Goal: Use online tool/utility: Use online tool/utility

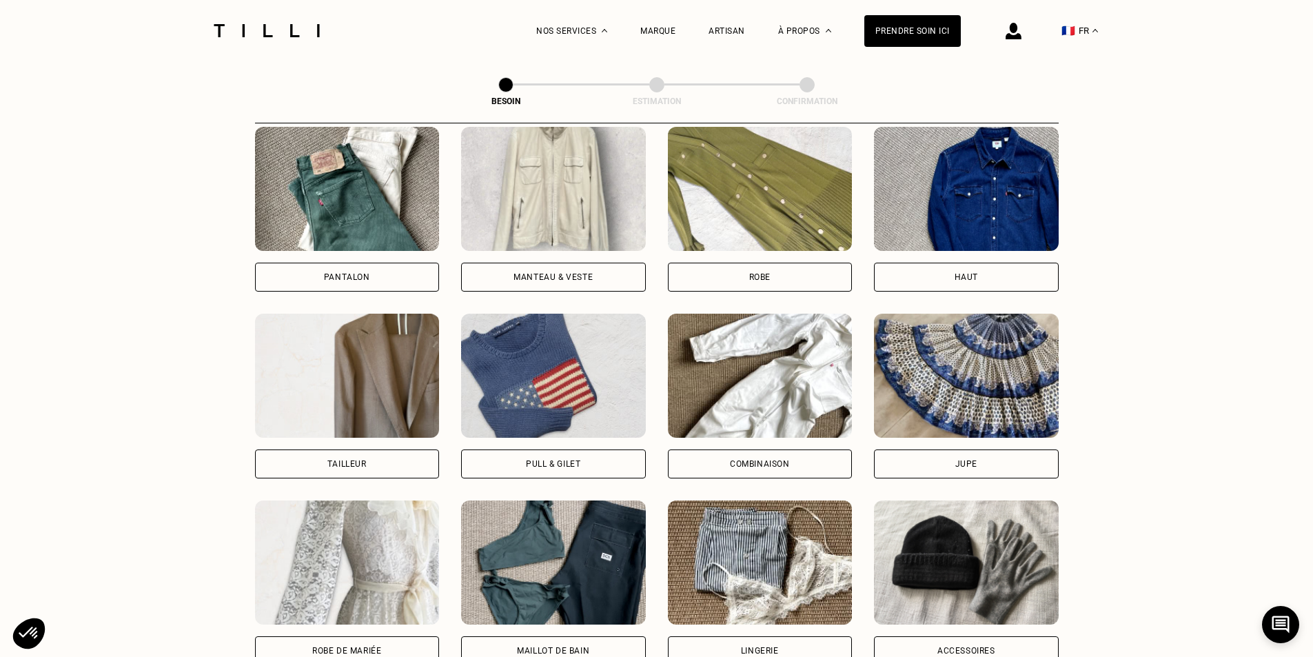
scroll to position [658, 0]
click at [374, 427] on div "Tailleur" at bounding box center [347, 396] width 185 height 165
select select "FR"
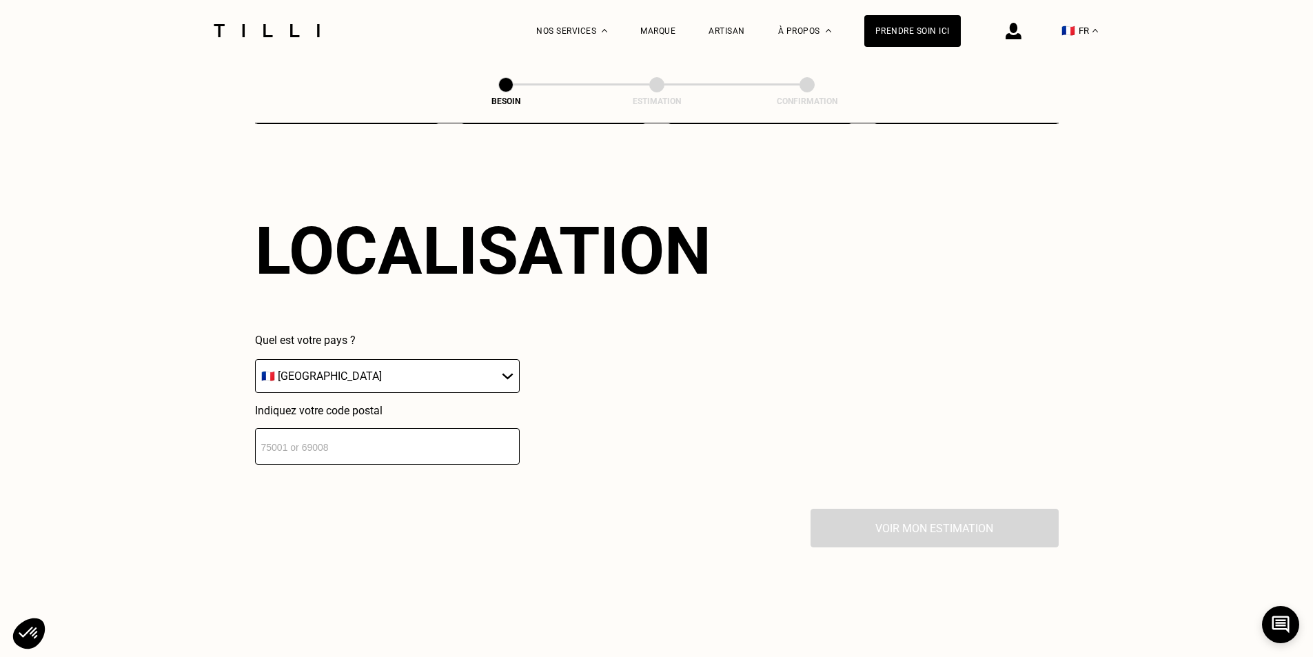
scroll to position [1201, 0]
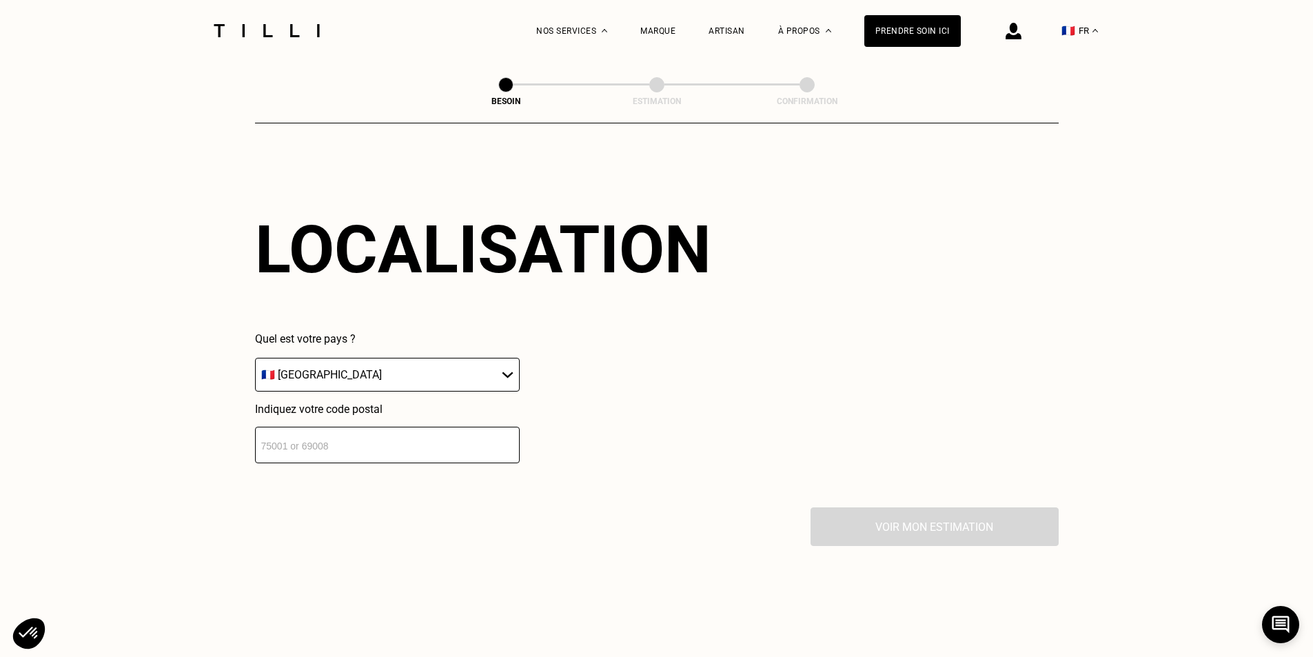
click at [474, 373] on select "🇩🇪 [GEOGRAPHIC_DATA] 🇦🇹 [GEOGRAPHIC_DATA] 🇧🇪 [GEOGRAPHIC_DATA] 🇧🇬 Bulgarie 🇨🇾 C…" at bounding box center [387, 375] width 265 height 34
drag, startPoint x: 709, startPoint y: 359, endPoint x: 664, endPoint y: 378, distance: 49.4
click at [709, 359] on div "Quel est votre pays ? 🇩🇪 [GEOGRAPHIC_DATA] 🇦🇹 [GEOGRAPHIC_DATA] 🇧🇪 [GEOGRAPHIC_…" at bounding box center [483, 397] width 456 height 131
click at [471, 451] on input "number" at bounding box center [387, 445] width 265 height 37
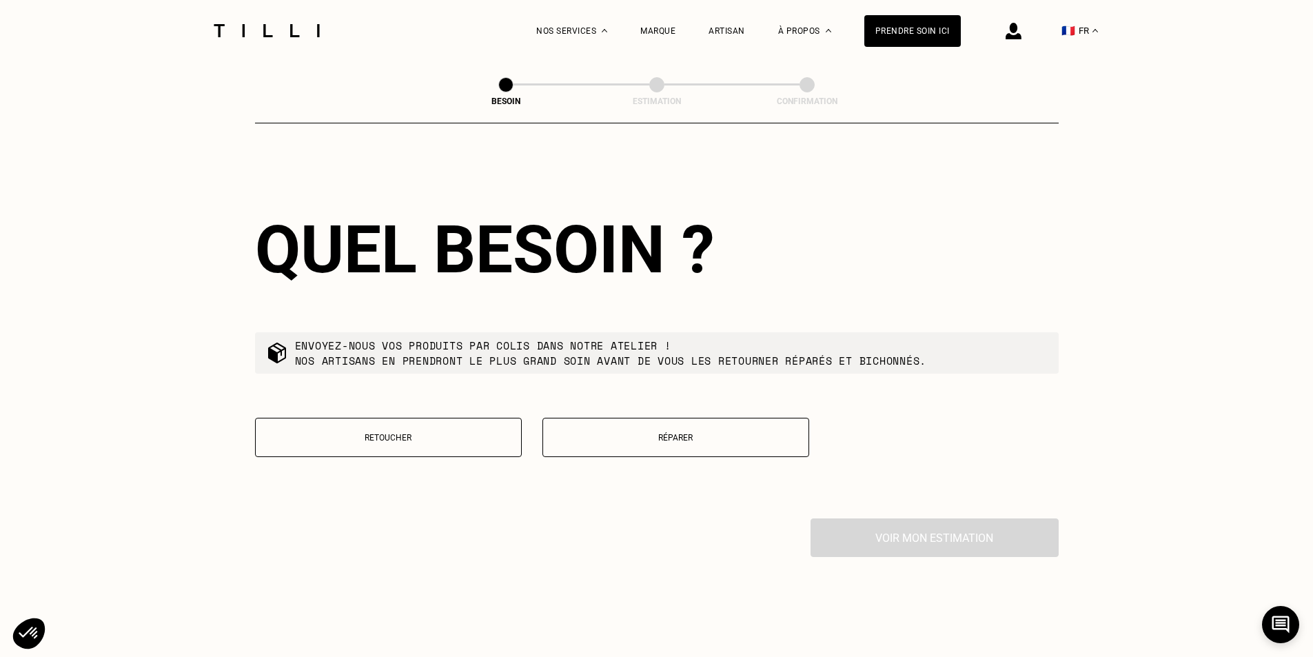
scroll to position [1543, 0]
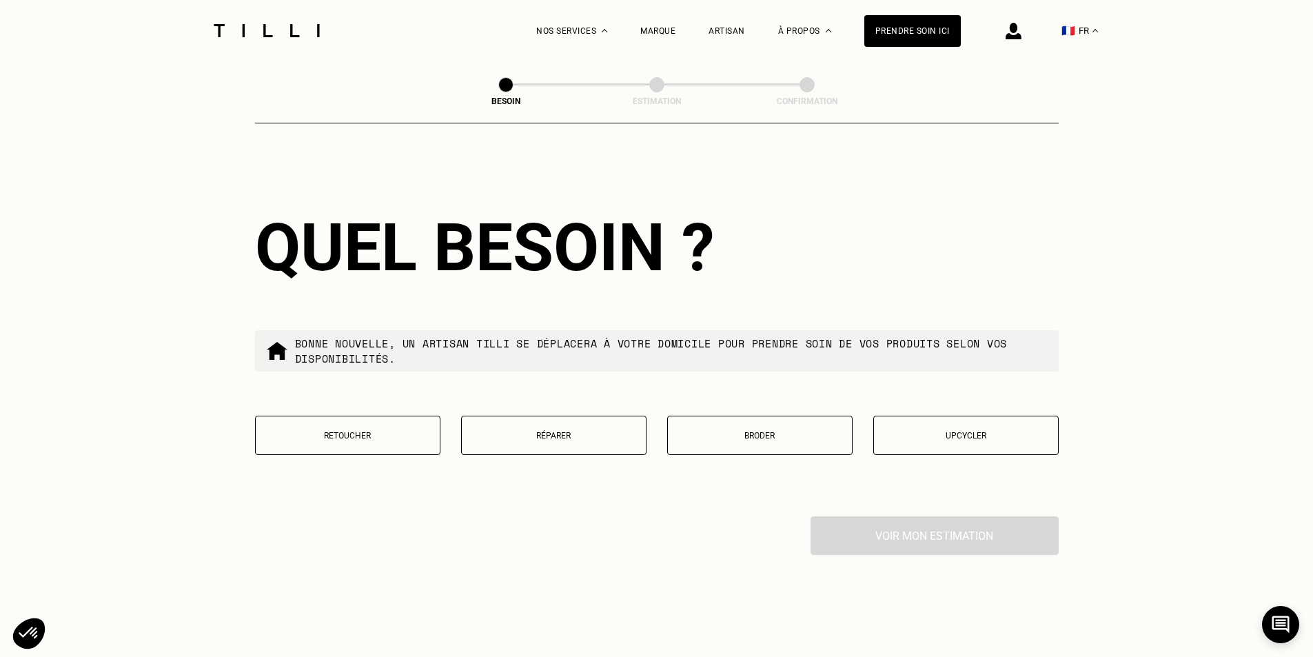
type input "92100"
click at [314, 431] on p "Retoucher" at bounding box center [348, 436] width 170 height 10
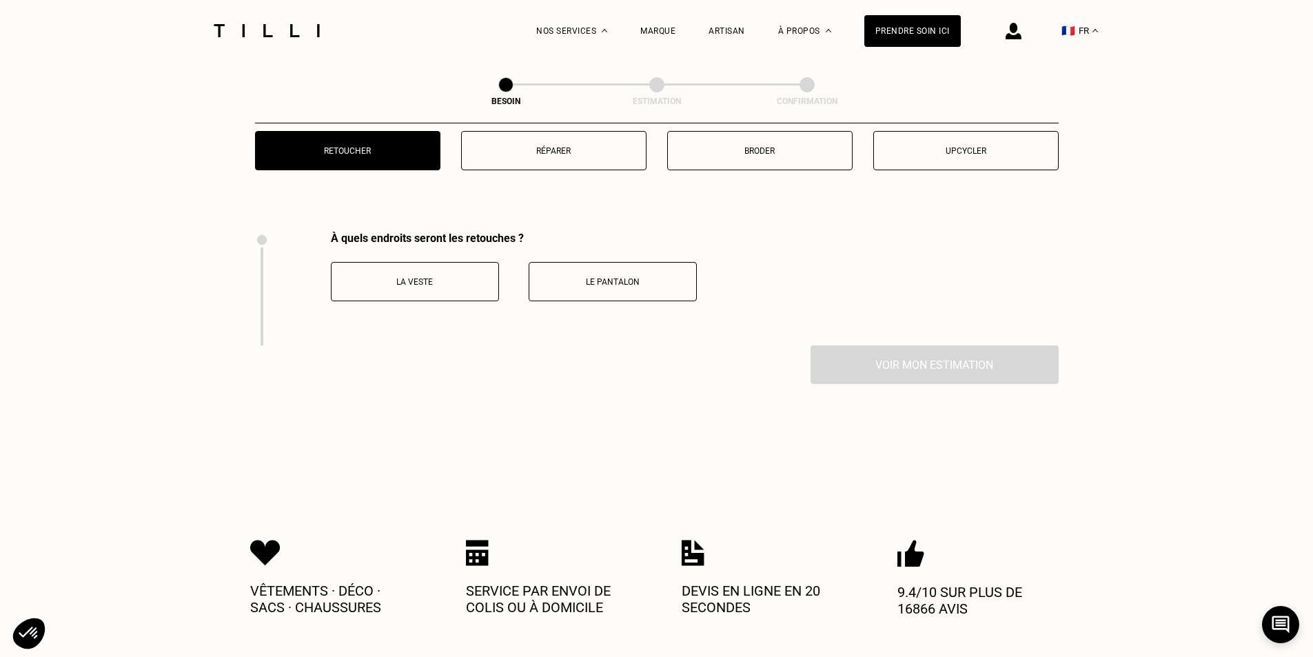
scroll to position [1759, 0]
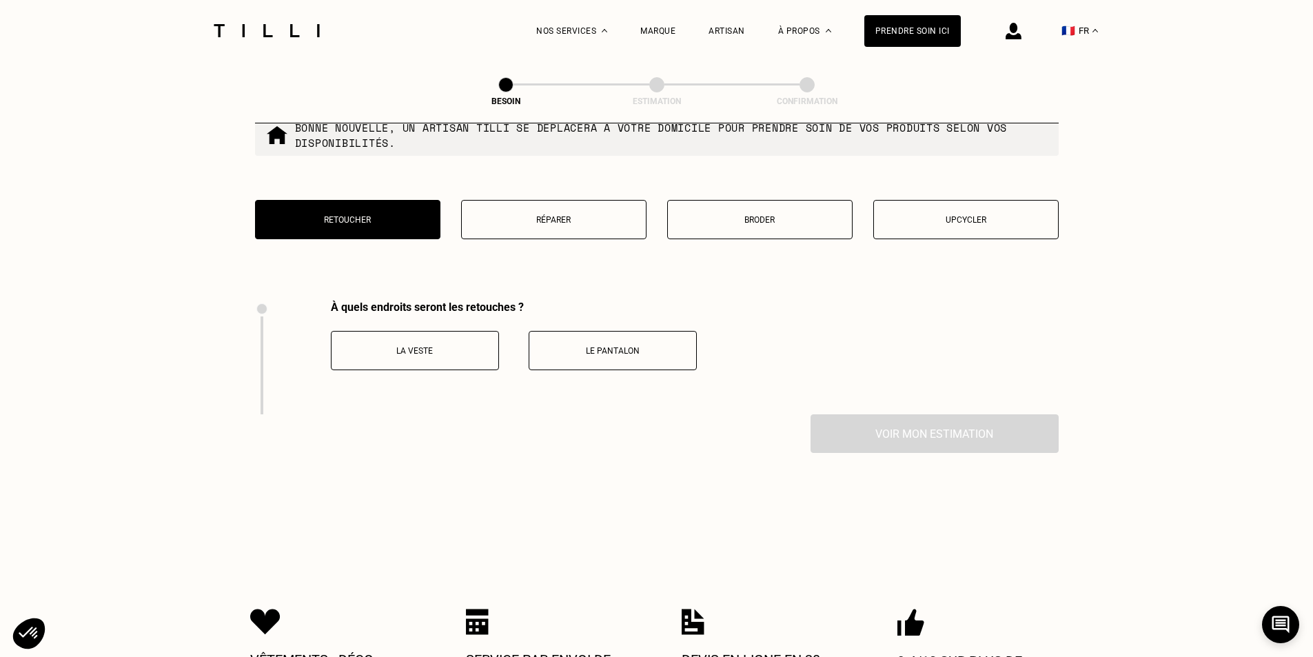
click at [474, 351] on button "La veste" at bounding box center [415, 350] width 168 height 39
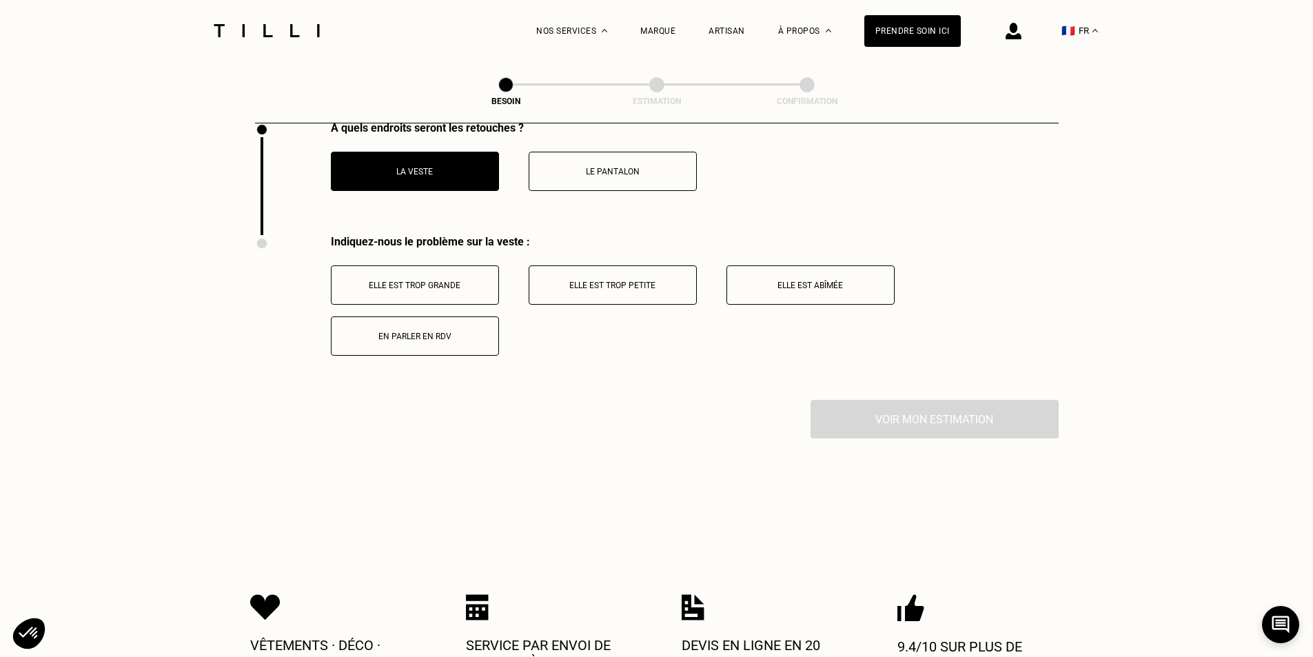
scroll to position [2011, 0]
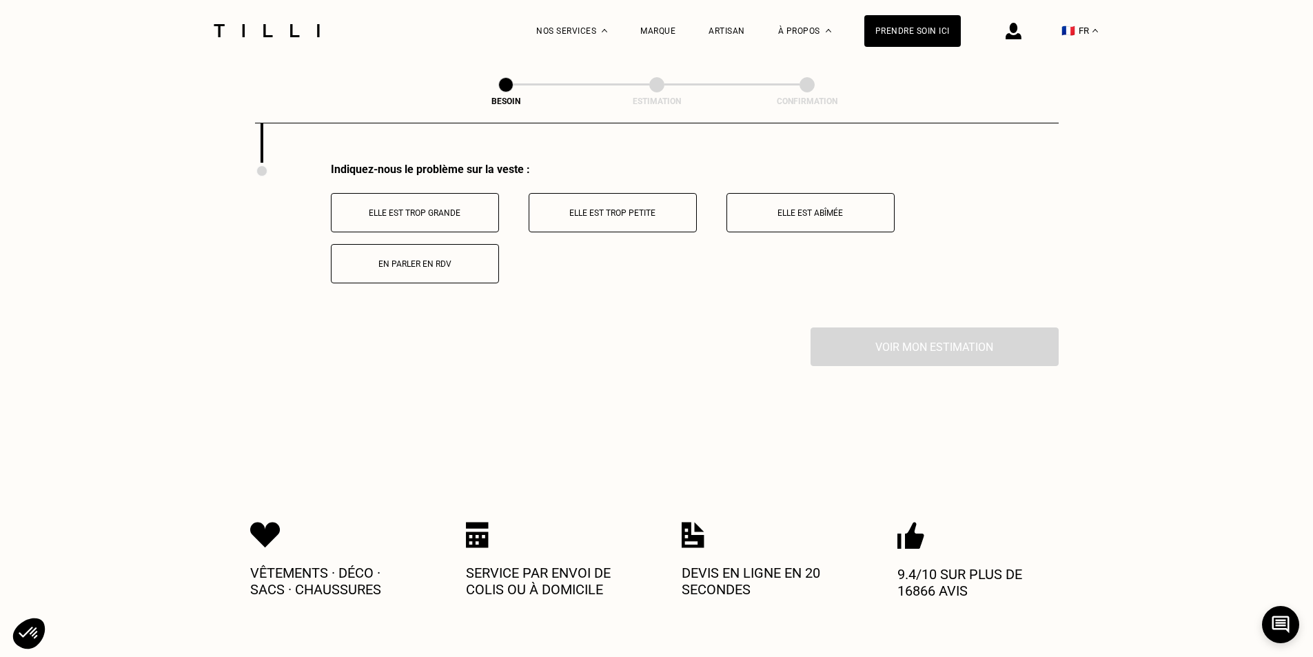
click at [423, 212] on button "Elle est trop grande" at bounding box center [415, 212] width 168 height 39
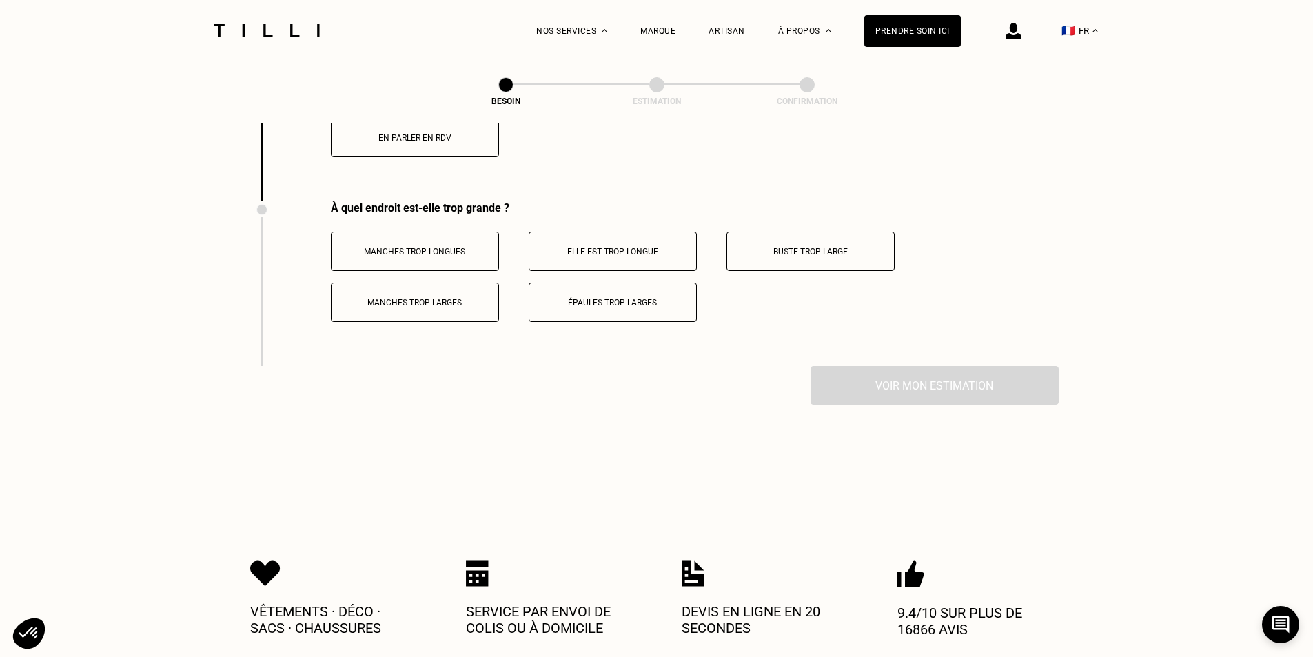
scroll to position [2106, 0]
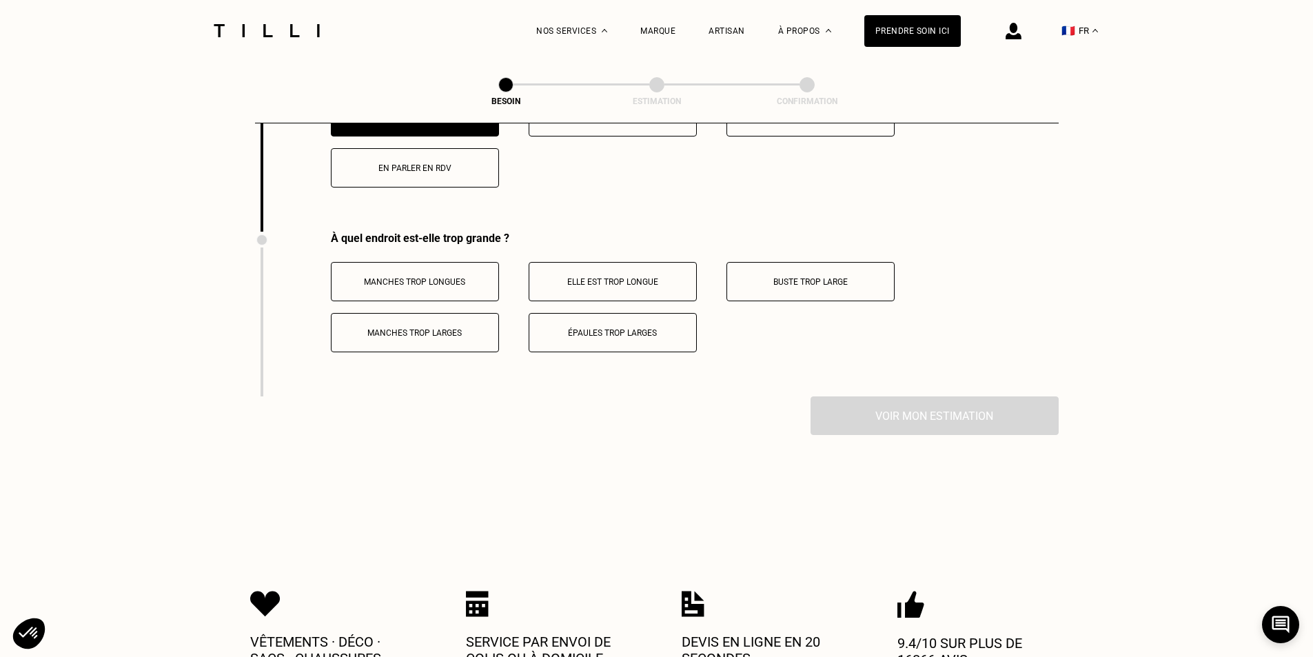
click at [455, 279] on button "Manches trop longues" at bounding box center [415, 281] width 168 height 39
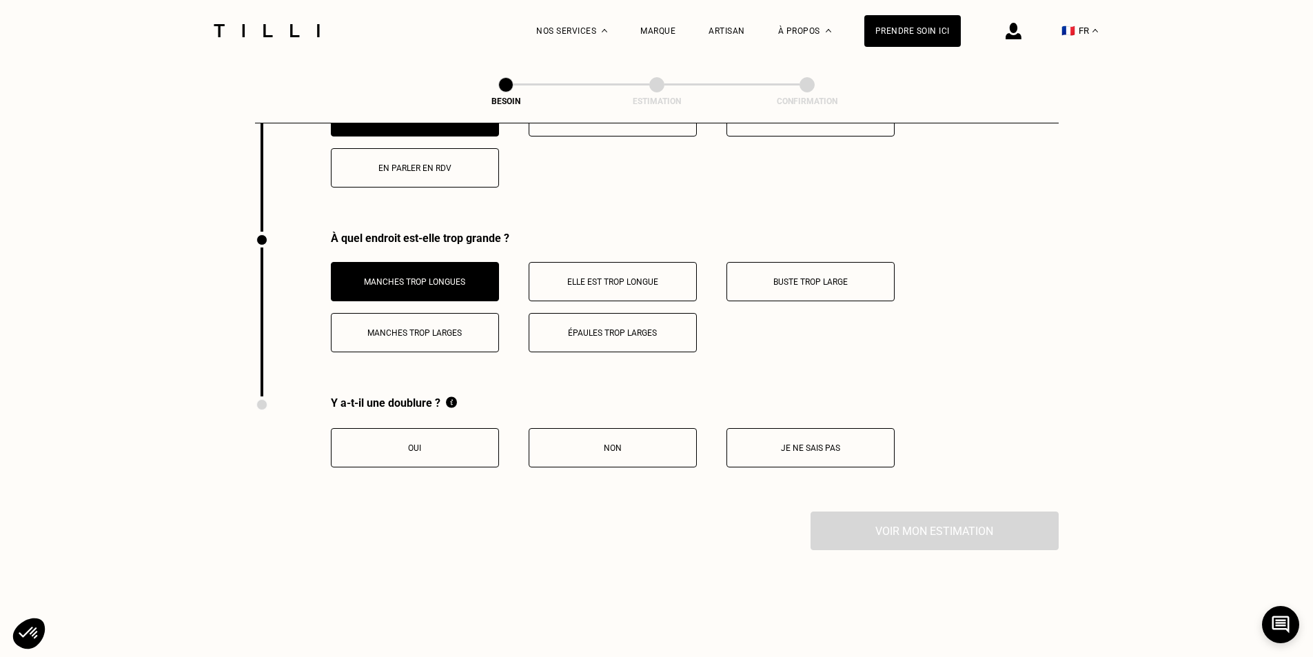
click at [774, 443] on p "Je ne sais pas" at bounding box center [810, 448] width 153 height 10
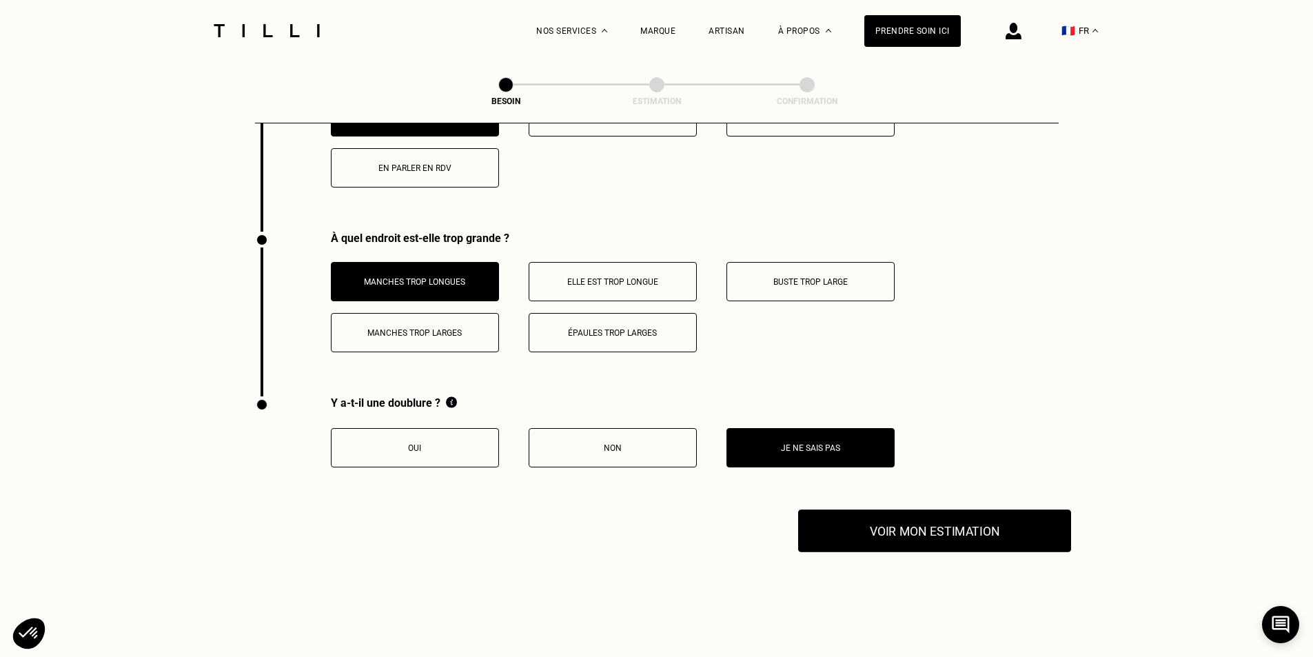
click at [838, 513] on button "Voir mon estimation" at bounding box center [934, 530] width 273 height 43
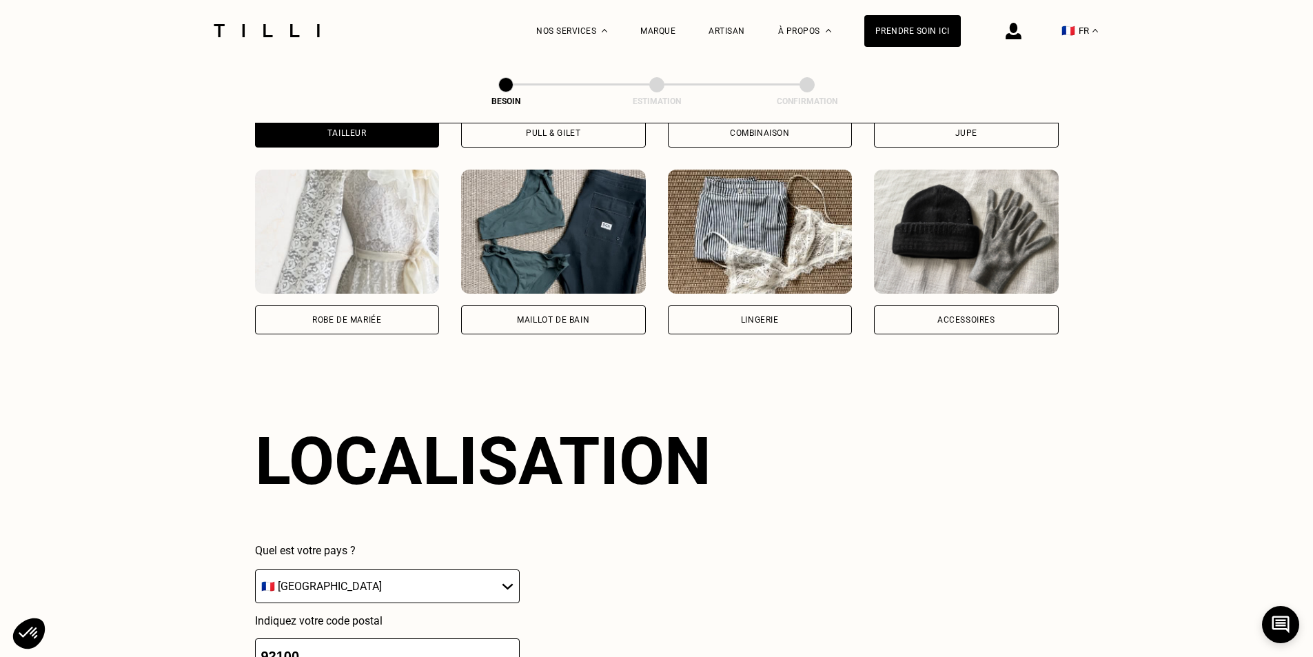
scroll to position [814, 0]
